Goal: Communication & Community: Answer question/provide support

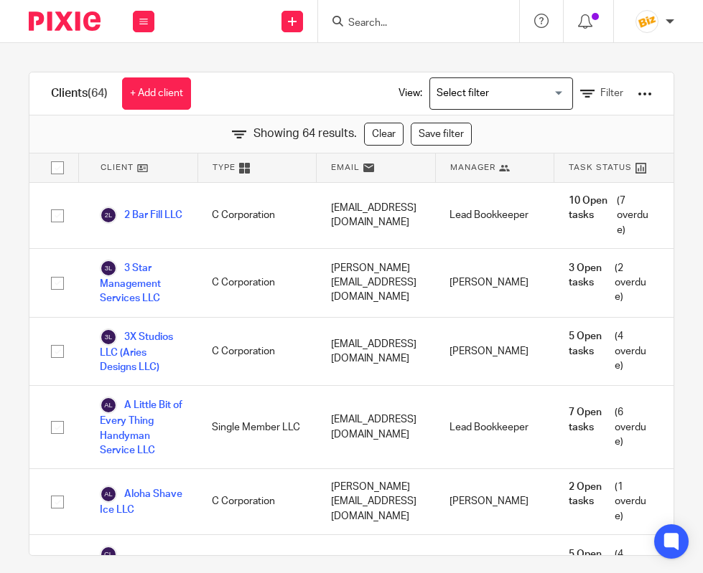
scroll to position [3852, 0]
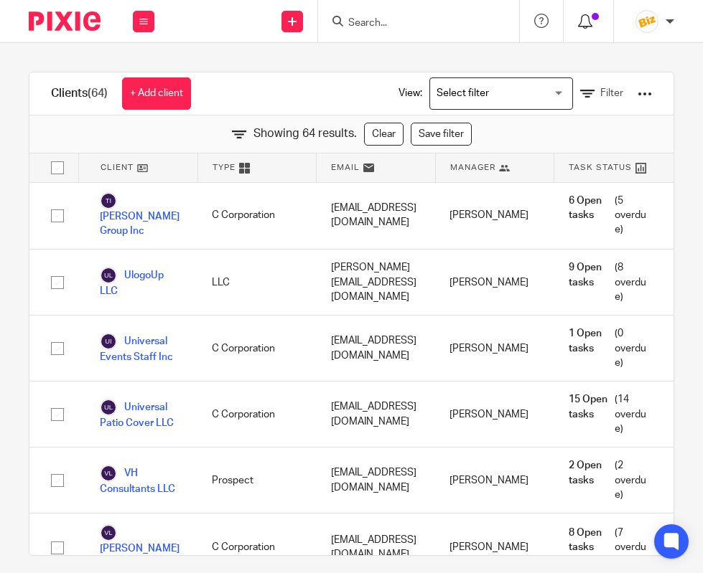
click at [585, 22] on icon at bounding box center [585, 21] width 14 height 14
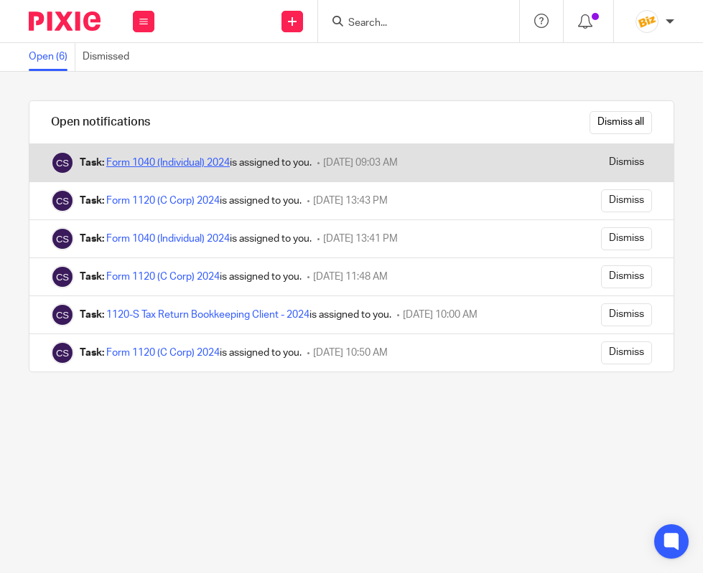
click at [180, 163] on link "Form 1040 (Individual) 2024" at bounding box center [167, 163] width 123 height 10
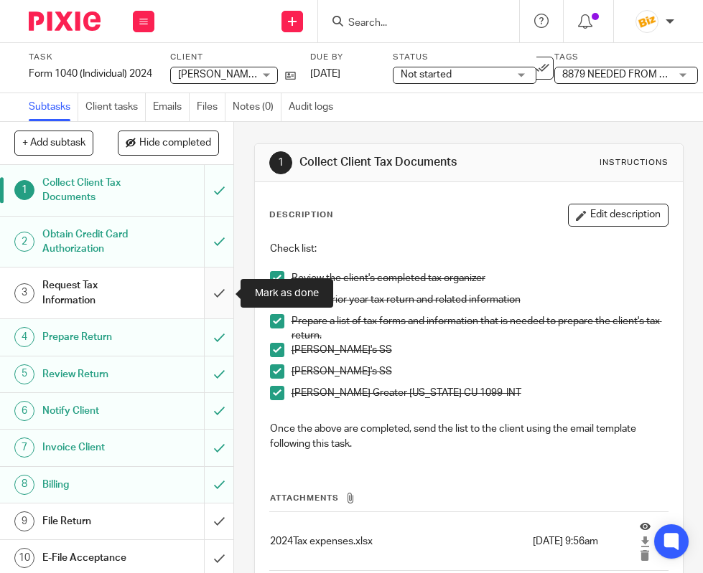
click at [222, 294] on input "submit" at bounding box center [116, 293] width 233 height 51
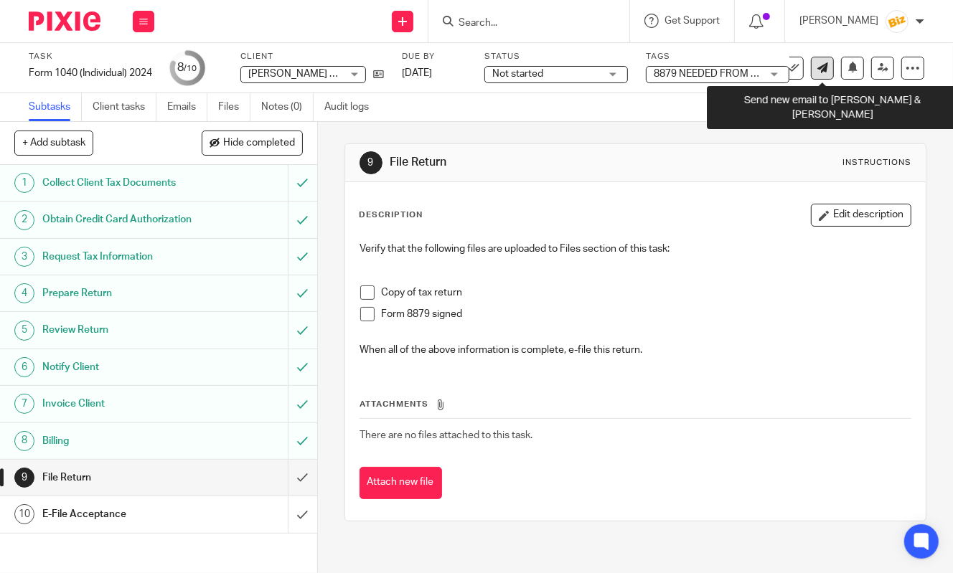
click at [702, 67] on icon at bounding box center [822, 67] width 11 height 11
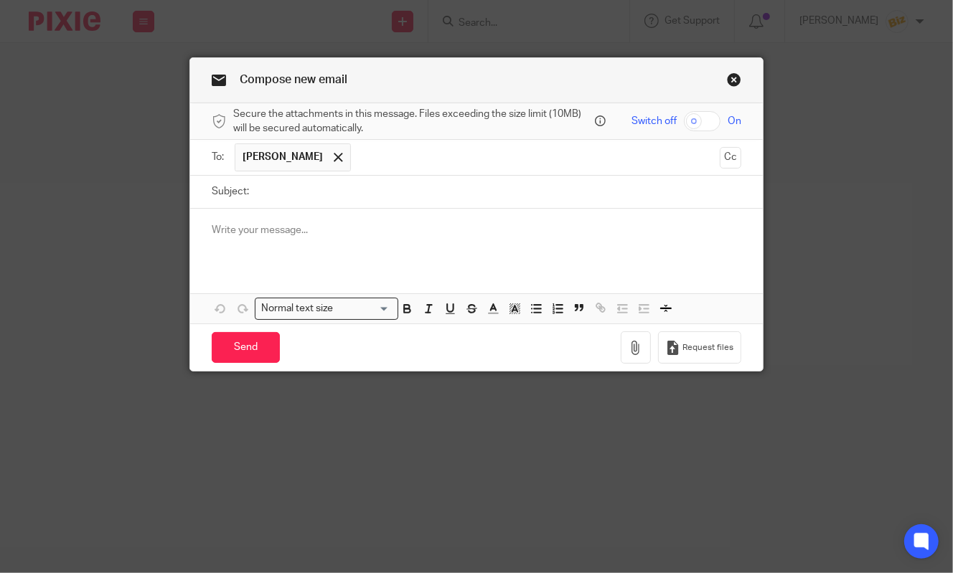
drag, startPoint x: 0, startPoint y: 0, endPoint x: 528, endPoint y: 174, distance: 555.4
click at [528, 174] on ul "[PERSON_NAME]" at bounding box center [477, 157] width 485 height 35
click at [522, 186] on input "Subject:" at bounding box center [498, 192] width 485 height 32
type input "8879"
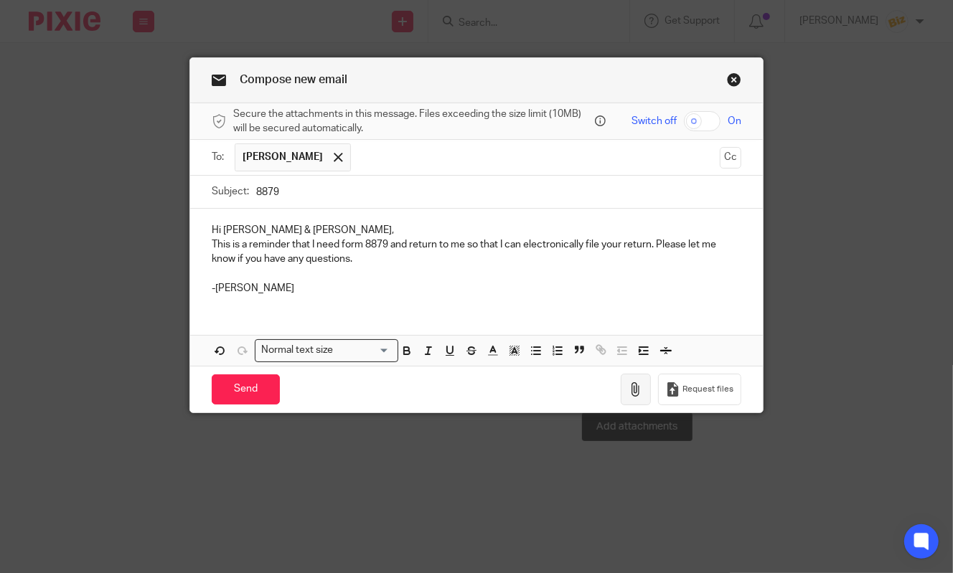
click at [647, 383] on button "button" at bounding box center [636, 390] width 30 height 32
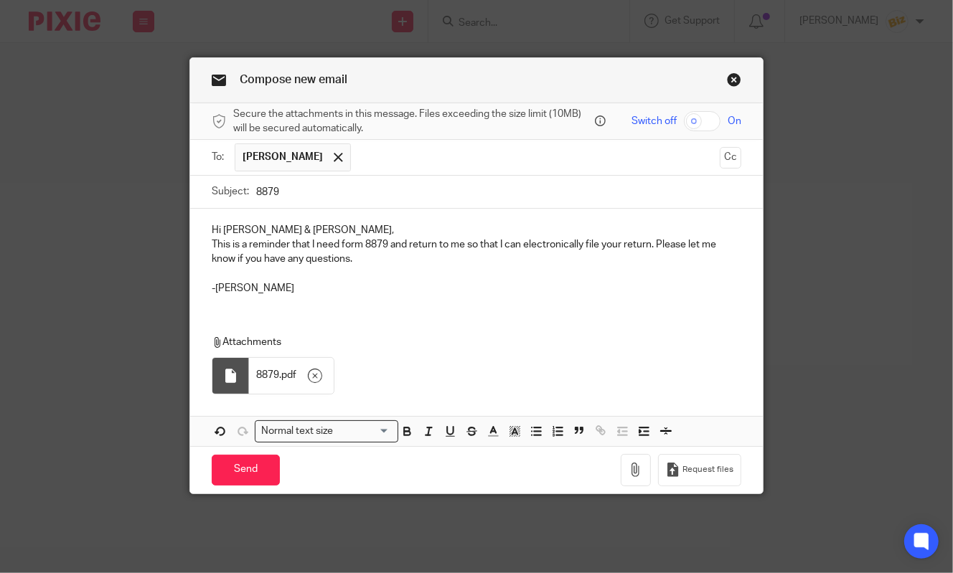
click at [289, 192] on input "8879" at bounding box center [498, 192] width 485 height 32
type input "8879 Needed"
click at [244, 468] on input "Send" at bounding box center [246, 470] width 68 height 31
